Goal: Task Accomplishment & Management: Manage account settings

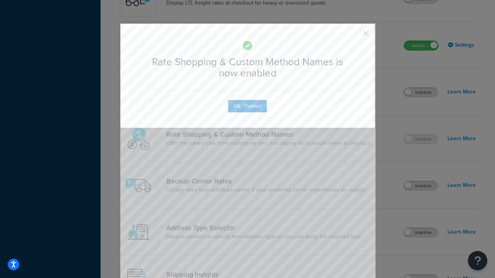
click at [354, 35] on button "button" at bounding box center [355, 36] width 2 height 2
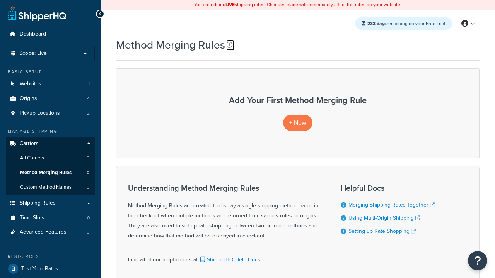
click at [229, 45] on icon at bounding box center [229, 45] width 6 height 6
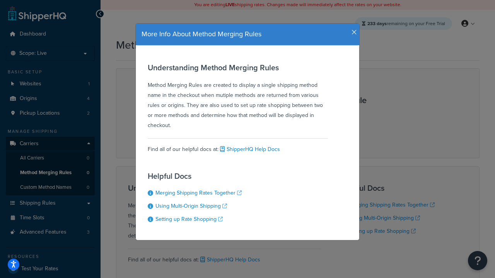
click at [352, 29] on icon "button" at bounding box center [354, 32] width 5 height 7
